Goal: Communication & Community: Answer question/provide support

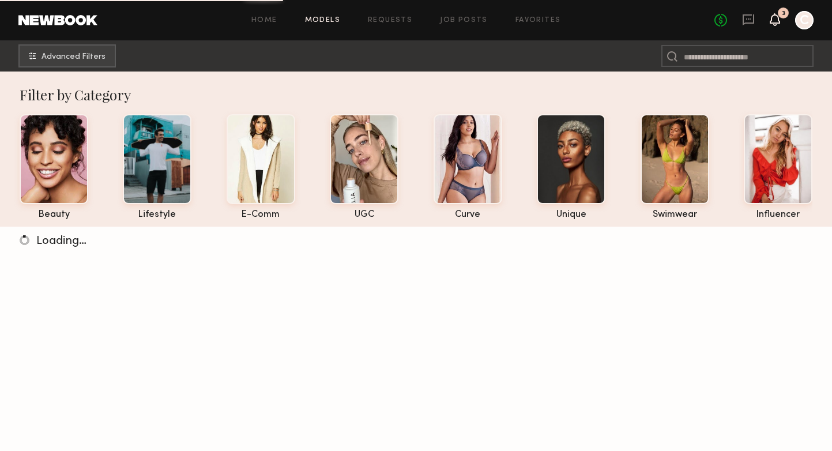
click at [777, 18] on icon at bounding box center [775, 19] width 9 height 8
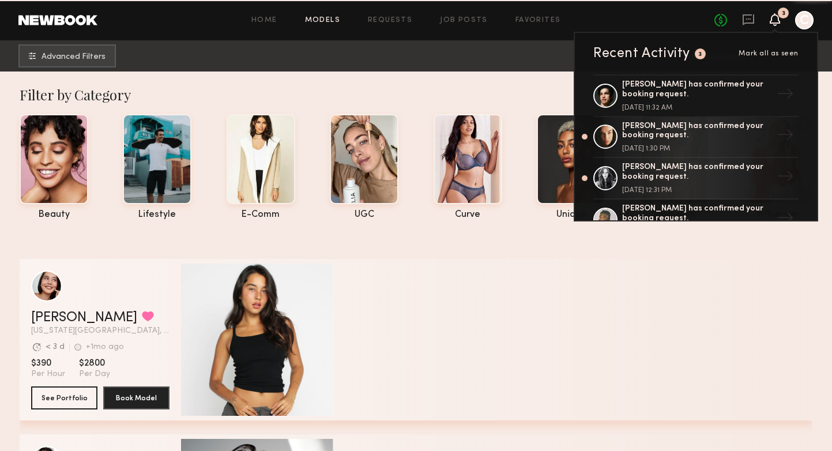
click at [747, 27] on link at bounding box center [748, 20] width 13 height 14
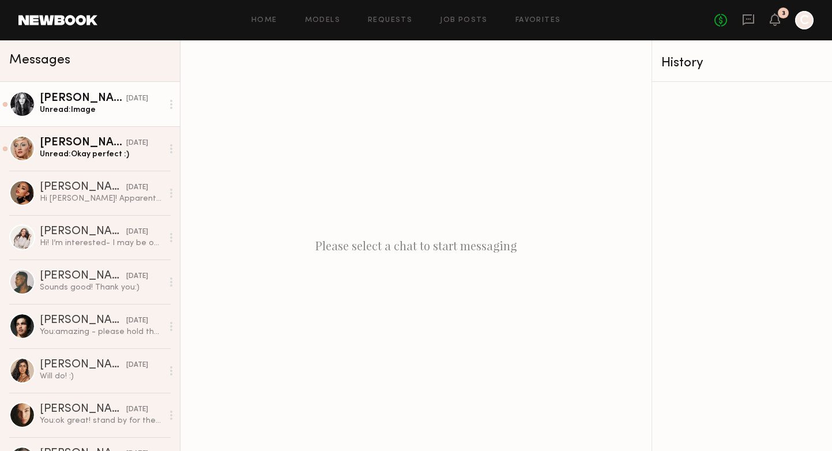
click at [131, 107] on div "Unread: Image" at bounding box center [101, 109] width 123 height 11
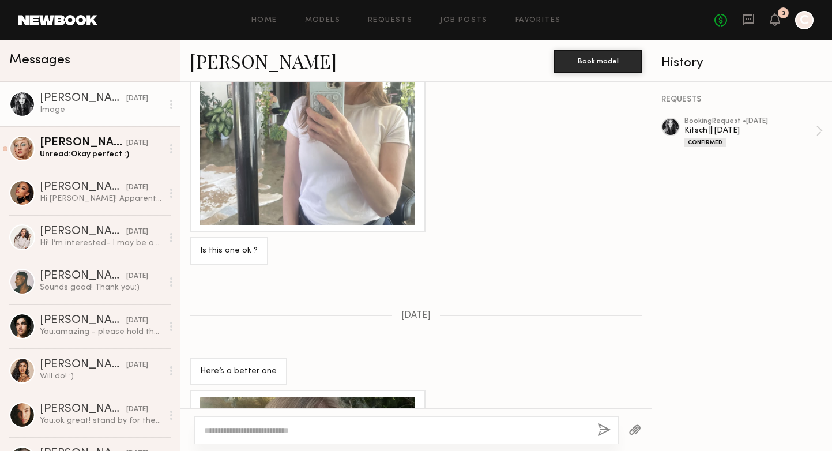
scroll to position [968, 0]
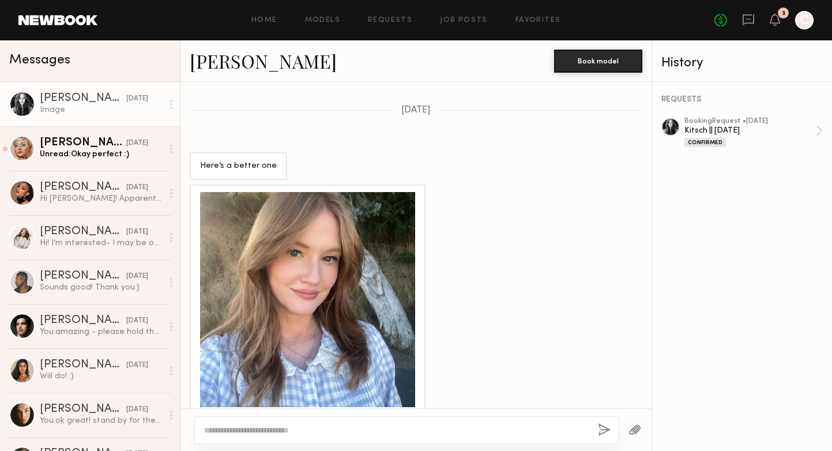
click at [277, 428] on textarea at bounding box center [396, 430] width 385 height 12
type textarea "**********"
click at [607, 429] on button "button" at bounding box center [604, 430] width 13 height 14
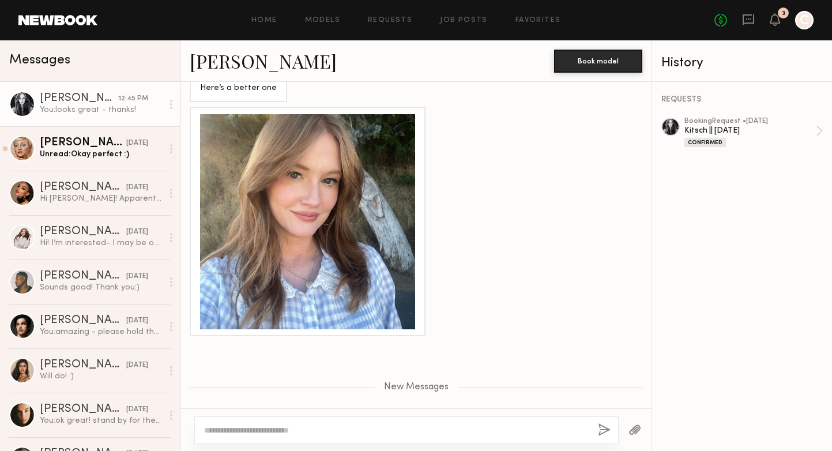
scroll to position [1034, 0]
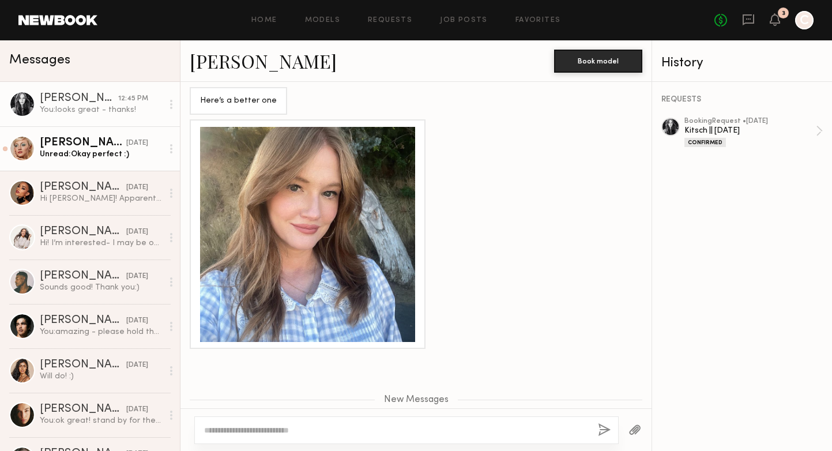
click at [132, 150] on div "Unread: Okay perfect :)" at bounding box center [101, 154] width 123 height 11
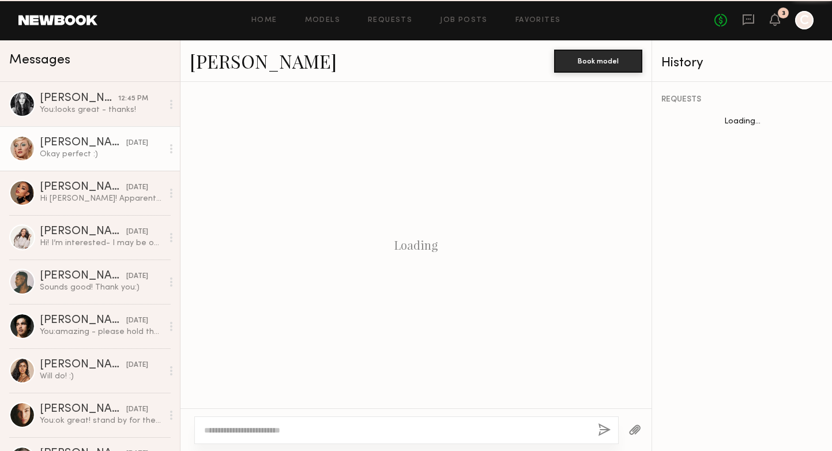
scroll to position [1021, 0]
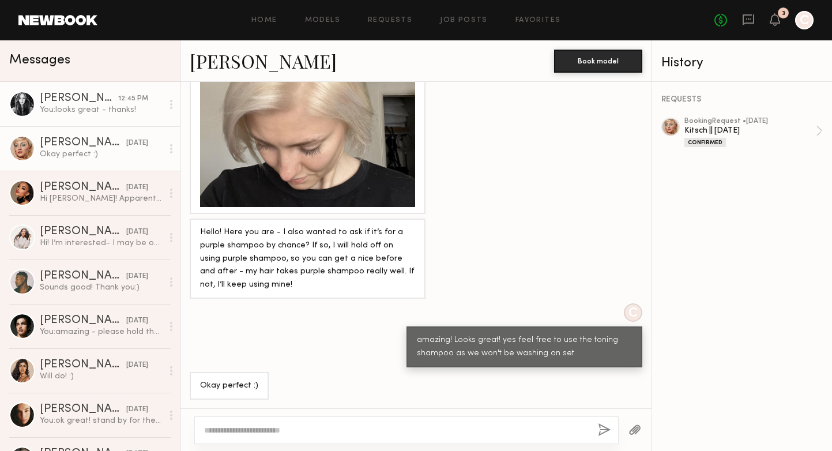
click at [108, 114] on div "You: looks great - thanks!" at bounding box center [101, 109] width 123 height 11
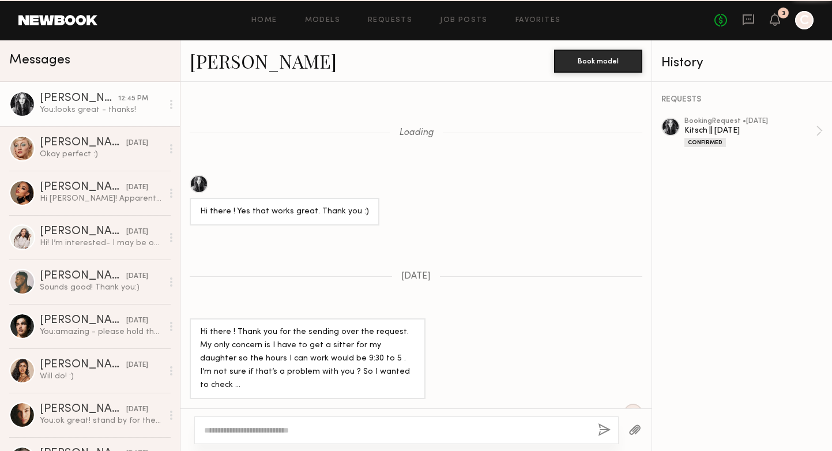
scroll to position [1088, 0]
